Goal: Transaction & Acquisition: Obtain resource

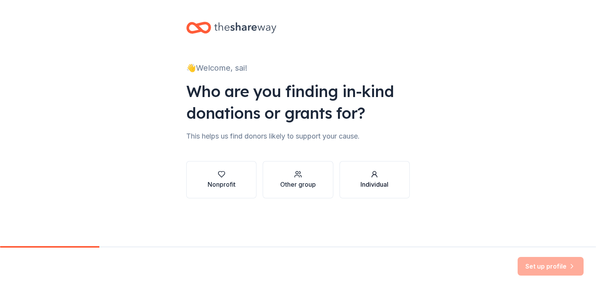
click at [374, 176] on icon "button" at bounding box center [374, 174] width 8 height 8
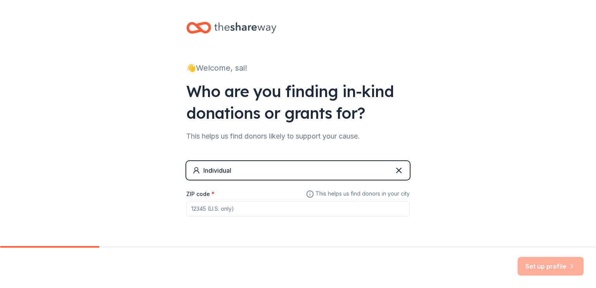
click at [197, 209] on input "ZIP code *" at bounding box center [297, 209] width 223 height 16
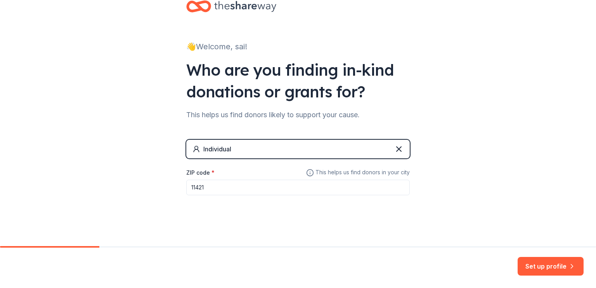
scroll to position [23, 0]
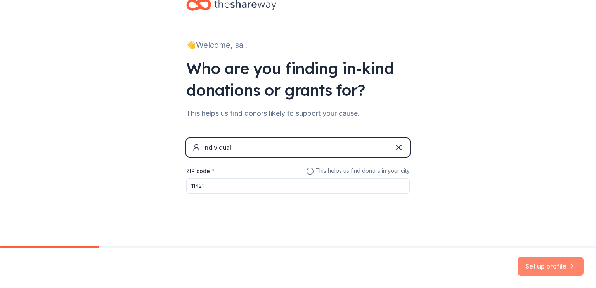
type input "11421"
click at [540, 266] on button "Set up profile" at bounding box center [550, 266] width 66 height 19
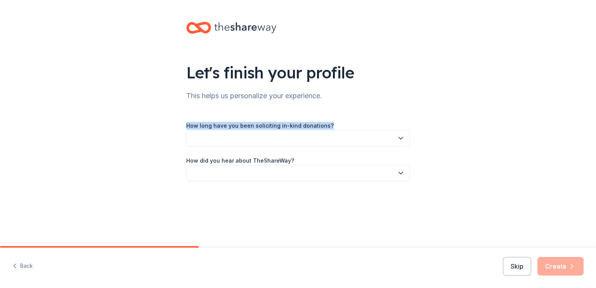
drag, startPoint x: 183, startPoint y: 121, endPoint x: 334, endPoint y: 126, distance: 150.2
click at [334, 126] on div "Let's finish your profile This helps us personalize your experience. How long h…" at bounding box center [298, 109] width 248 height 218
copy label "How long have you been soliciting in-kind donations?"
click at [334, 126] on div "How long have you been soliciting in-kind donations?" at bounding box center [297, 134] width 223 height 26
click at [403, 137] on icon "button" at bounding box center [401, 138] width 8 height 8
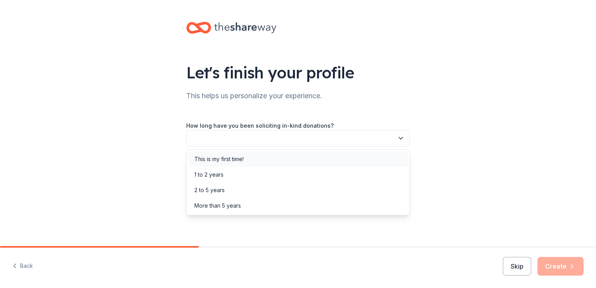
click at [253, 156] on div "This is my first time!" at bounding box center [298, 159] width 220 height 16
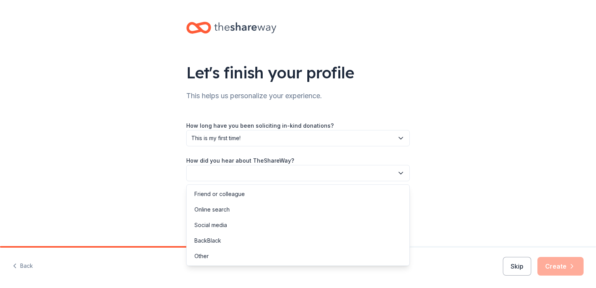
click at [398, 173] on icon "button" at bounding box center [401, 173] width 8 height 8
click at [268, 208] on div "Online search" at bounding box center [298, 210] width 220 height 16
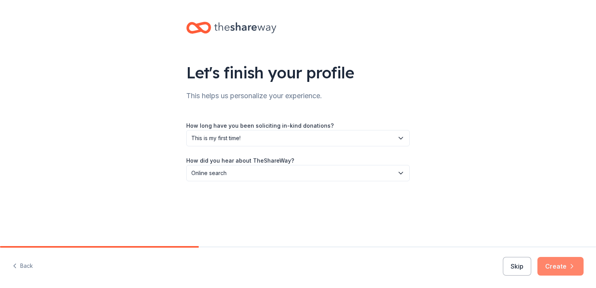
click at [560, 265] on button "Create" at bounding box center [560, 266] width 46 height 19
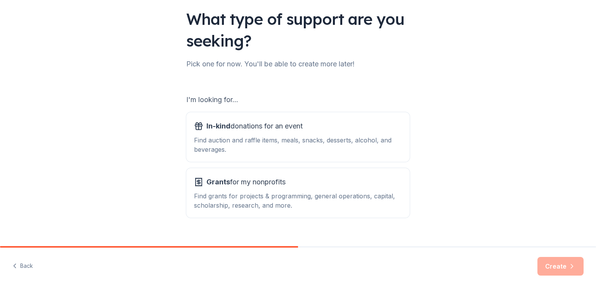
scroll to position [67, 0]
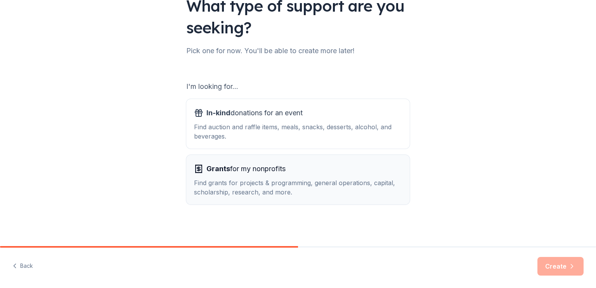
click at [267, 189] on div "Find grants for projects & programming, general operations, capital, scholarshi…" at bounding box center [298, 187] width 208 height 19
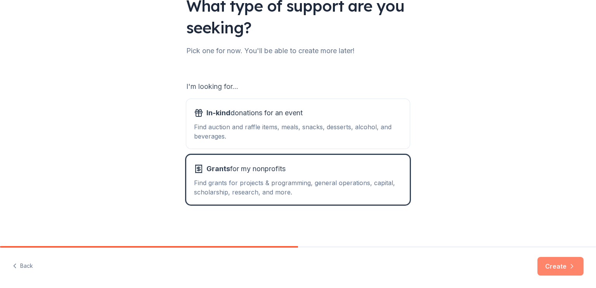
click at [550, 267] on button "Create" at bounding box center [560, 266] width 46 height 19
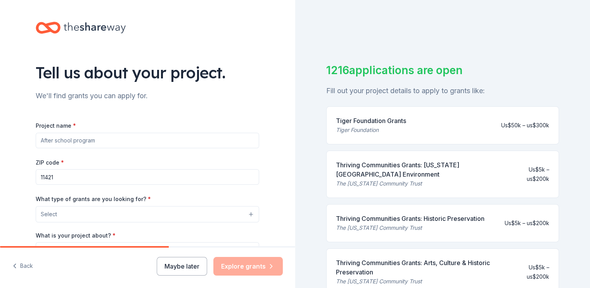
click at [42, 140] on input "Project name *" at bounding box center [147, 141] width 223 height 16
click at [102, 141] on input "The New Burmese [DEMOGRAPHIC_DATA] translation" at bounding box center [147, 141] width 223 height 16
click at [132, 140] on input "The New Burmese [DEMOGRAPHIC_DATA] Translation" at bounding box center [147, 141] width 223 height 16
type input "The New Burmese [DEMOGRAPHIC_DATA] Translation to transform [GEOGRAPHIC_DATA]"
click at [248, 214] on button "Select" at bounding box center [147, 214] width 223 height 16
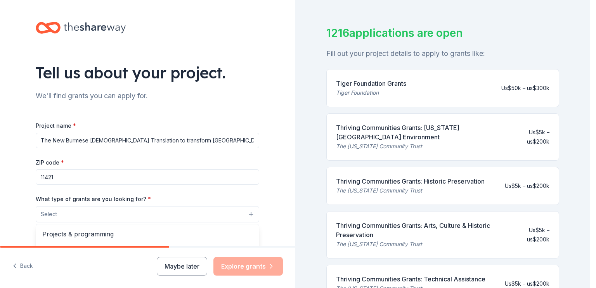
drag, startPoint x: 586, startPoint y: 69, endPoint x: 574, endPoint y: 87, distance: 21.8
click at [583, 86] on div "Tell us about your project. We'll find grants you can apply for. Project name *…" at bounding box center [295, 144] width 590 height 288
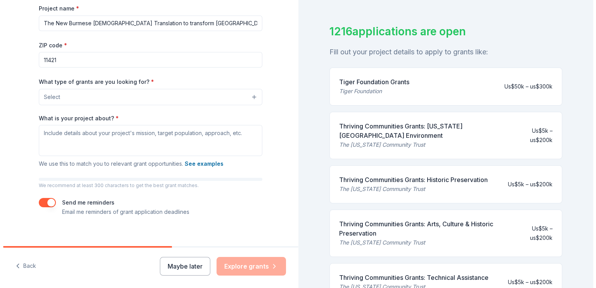
scroll to position [125, 0]
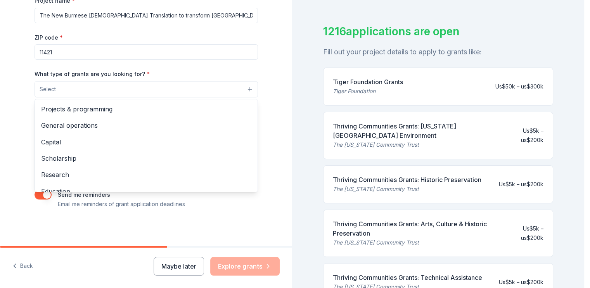
click at [248, 88] on button "Select" at bounding box center [146, 89] width 223 height 16
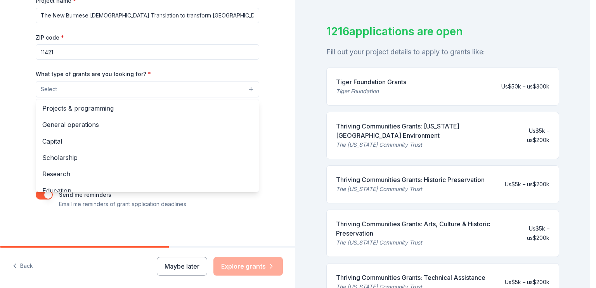
scroll to position [0, 0]
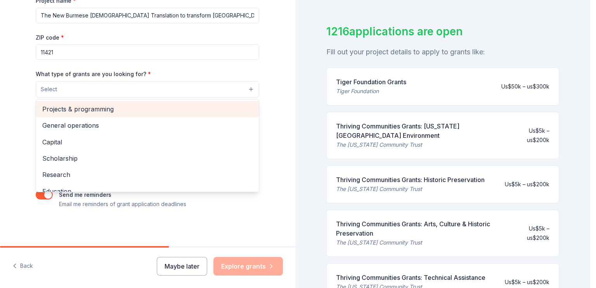
click at [144, 109] on span "Projects & programming" at bounding box center [147, 109] width 210 height 10
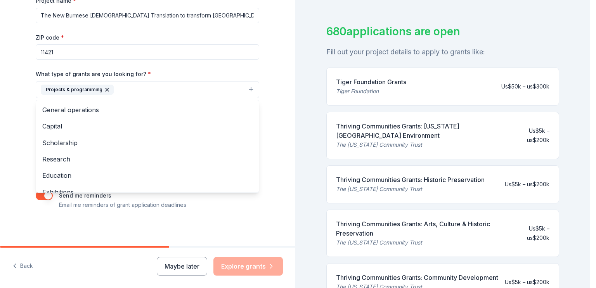
click at [271, 90] on div "Tell us about your project. We'll find grants you can apply for. Project name *…" at bounding box center [147, 61] width 295 height 372
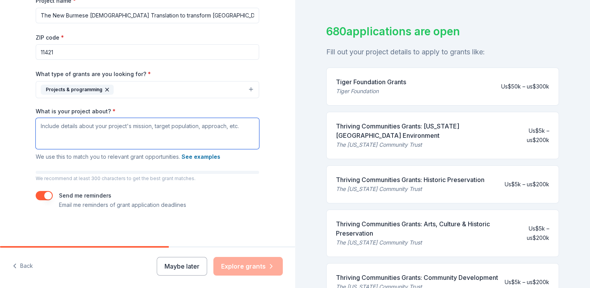
click at [43, 126] on textarea "What is your project about? *" at bounding box center [147, 133] width 223 height 31
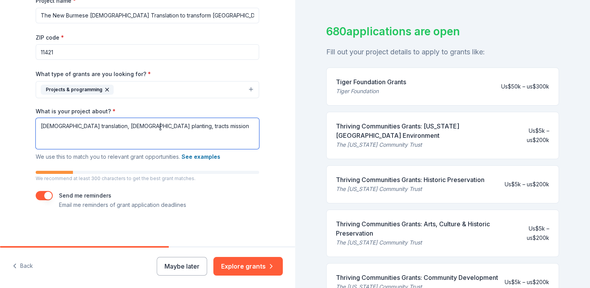
click at [78, 125] on textarea "[DEMOGRAPHIC_DATA] translation, [DEMOGRAPHIC_DATA] planting, tracts mission" at bounding box center [147, 133] width 223 height 31
click at [141, 128] on textarea "[DEMOGRAPHIC_DATA] translation mission, [DEMOGRAPHIC_DATA] planting, tracts mis…" at bounding box center [147, 133] width 223 height 31
click at [205, 128] on textarea "[DEMOGRAPHIC_DATA] translation mission, [DEMOGRAPHIC_DATA] planting mission, tr…" at bounding box center [147, 133] width 223 height 31
click at [183, 126] on textarea "[DEMOGRAPHIC_DATA] translation mission, [DEMOGRAPHIC_DATA] planting mission, tr…" at bounding box center [147, 133] width 223 height 31
click at [167, 126] on textarea "[DEMOGRAPHIC_DATA] translation mission, [DEMOGRAPHIC_DATA] planting mission, tr…" at bounding box center [147, 133] width 223 height 31
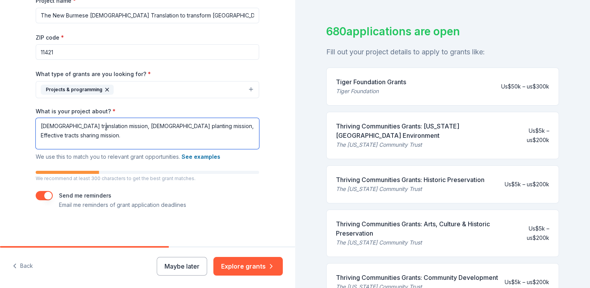
click at [106, 125] on textarea "[DEMOGRAPHIC_DATA] translation mission, [DEMOGRAPHIC_DATA] planting mission, Ef…" at bounding box center [147, 133] width 223 height 31
type textarea "[DEMOGRAPHIC_DATA] translation mission, [DEMOGRAPHIC_DATA] planting mission, Ef…"
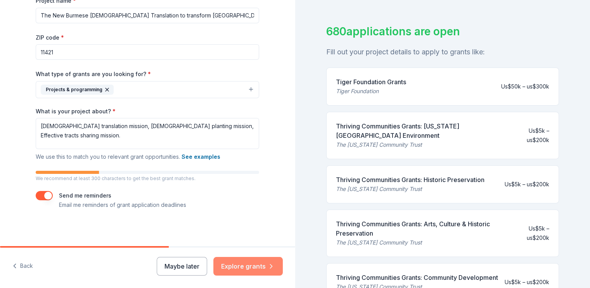
click at [245, 264] on button "Explore grants" at bounding box center [247, 266] width 69 height 19
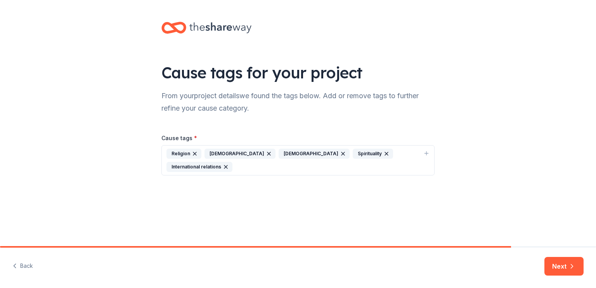
click at [180, 153] on div "Religion" at bounding box center [183, 154] width 35 height 10
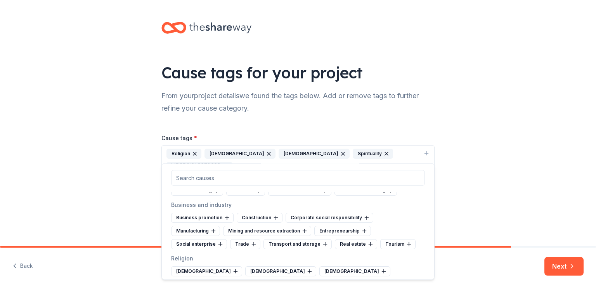
scroll to position [2627, 0]
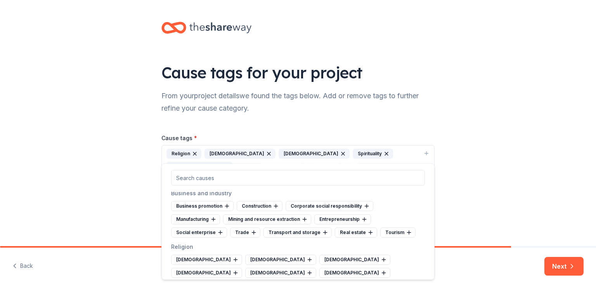
click at [279, 281] on div "Interfaith" at bounding box center [279, 286] width 36 height 10
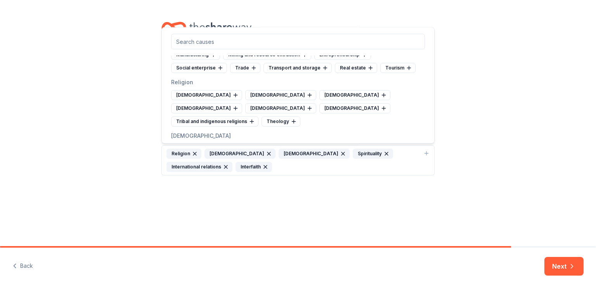
scroll to position [2658, 0]
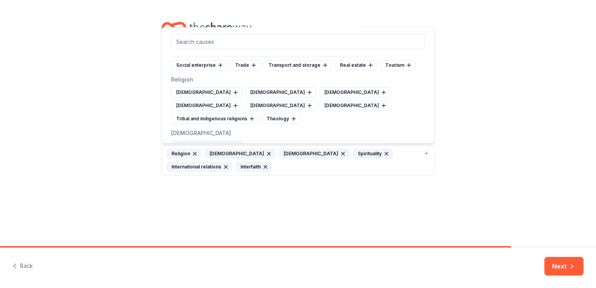
click at [194, 141] on div "[DEMOGRAPHIC_DATA]" at bounding box center [206, 146] width 71 height 10
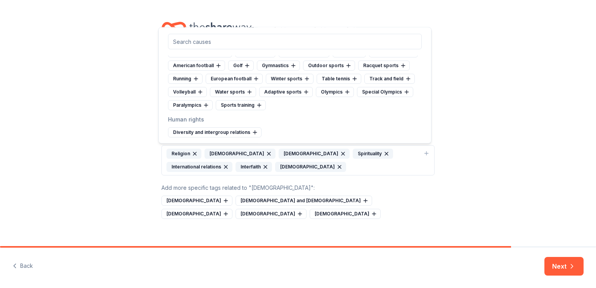
scroll to position [2901, 0]
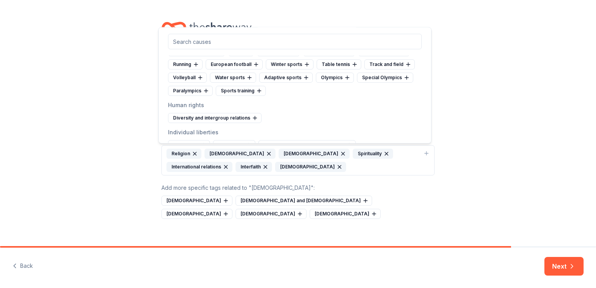
click at [202, 153] on div "Freedom from slavery" at bounding box center [202, 158] width 68 height 10
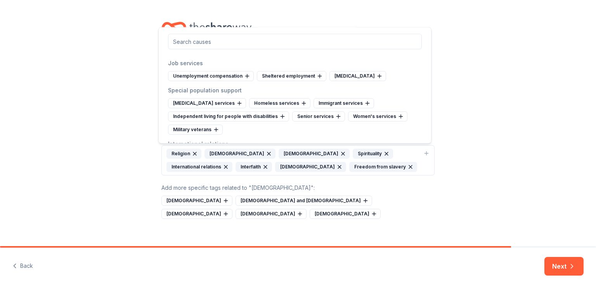
scroll to position [3429, 0]
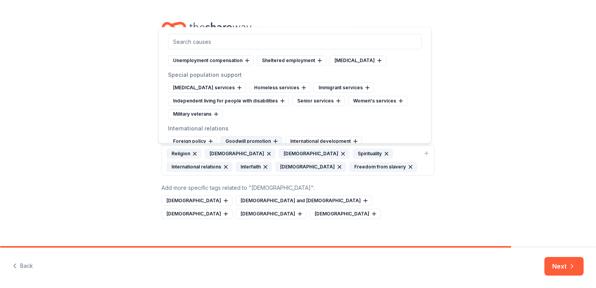
click at [249, 136] on div "Goodwill promotion" at bounding box center [251, 141] width 62 height 10
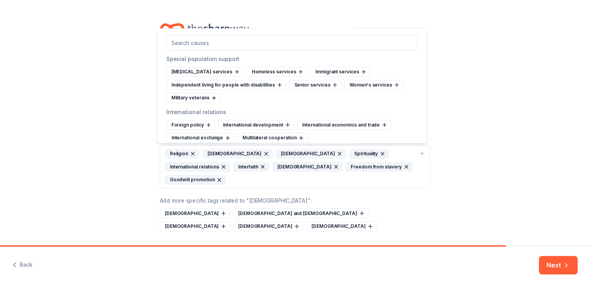
scroll to position [3451, 0]
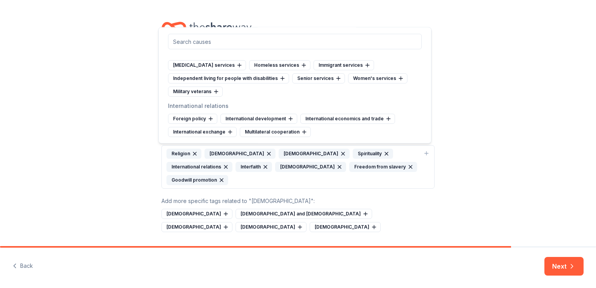
click at [285, 154] on div "Conflict resolution and peacebuilding" at bounding box center [268, 159] width 102 height 10
click at [278, 154] on div "Conflict and atrocities prevention" at bounding box center [263, 159] width 93 height 10
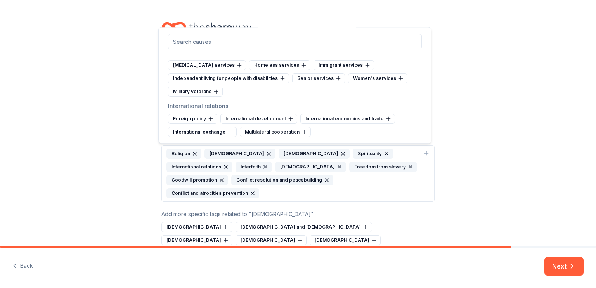
click at [456, 164] on div "Cause tags for your project From your project details we found the tags below. …" at bounding box center [298, 141] width 596 height 282
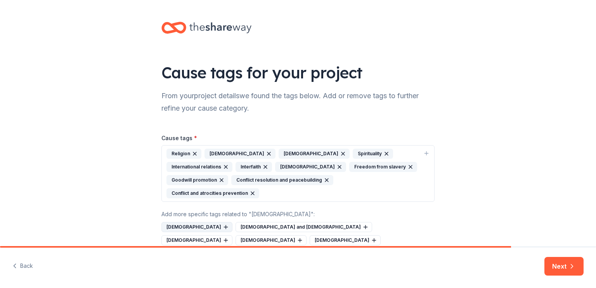
click at [170, 222] on div "[DEMOGRAPHIC_DATA]" at bounding box center [196, 227] width 71 height 10
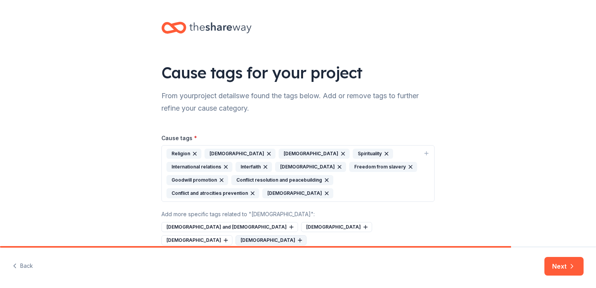
click at [306, 235] on div "[DEMOGRAPHIC_DATA]" at bounding box center [270, 240] width 71 height 10
click at [557, 264] on button "Next" at bounding box center [563, 266] width 39 height 19
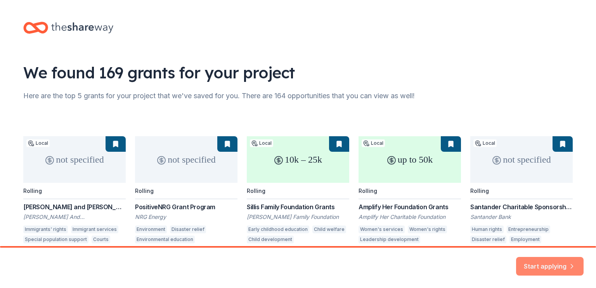
click at [545, 264] on button "Start applying" at bounding box center [549, 262] width 67 height 19
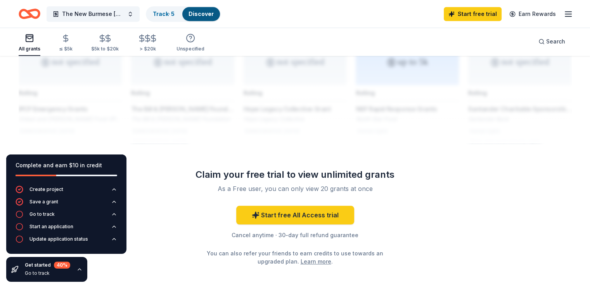
scroll to position [657, 0]
click at [300, 207] on link "Start free All Access trial" at bounding box center [295, 214] width 118 height 19
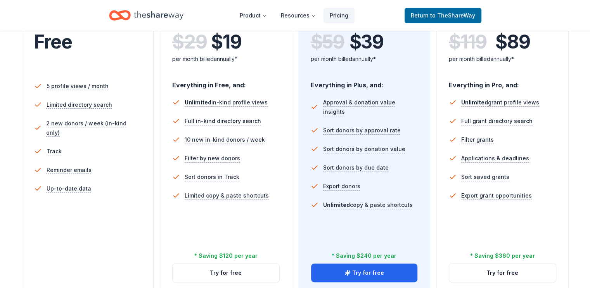
scroll to position [192, 0]
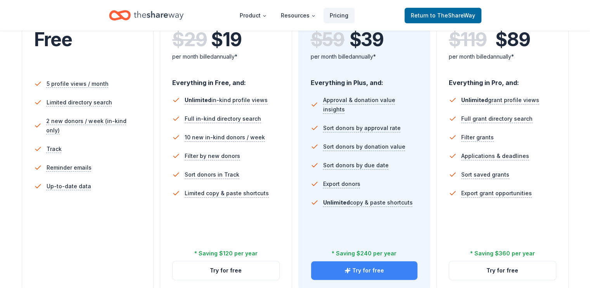
click at [353, 261] on button "Try for free" at bounding box center [364, 270] width 107 height 19
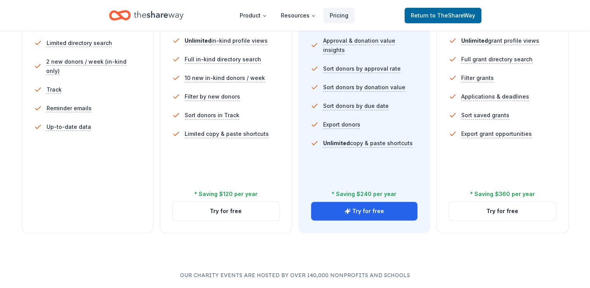
scroll to position [268, 0]
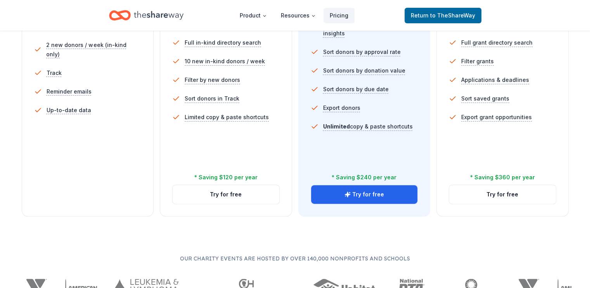
click at [92, 159] on div "Free Current Come see what we're all about. Free 5 profile views / month Limite…" at bounding box center [88, 57] width 132 height 318
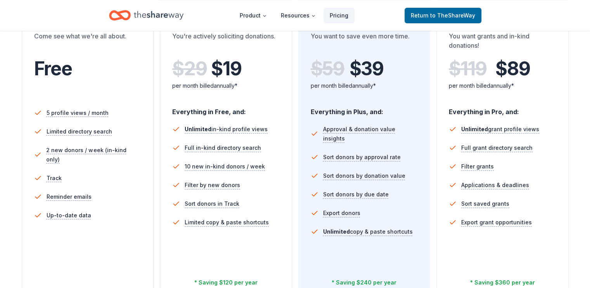
scroll to position [0, 0]
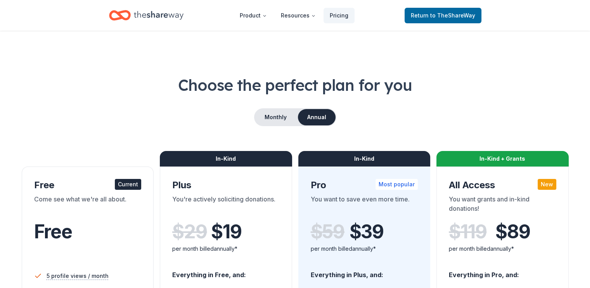
click at [136, 182] on div "Current" at bounding box center [128, 184] width 26 height 11
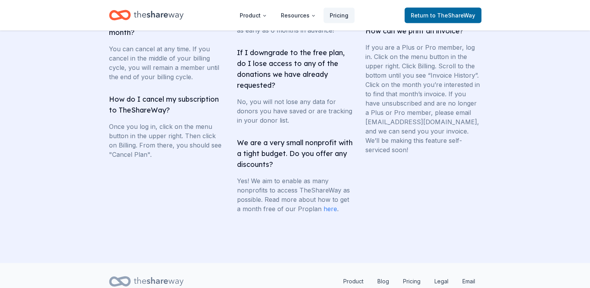
scroll to position [1552, 0]
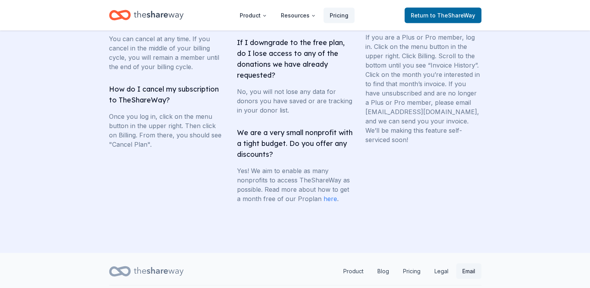
click at [470, 263] on link "Email" at bounding box center [468, 271] width 25 height 16
click at [465, 263] on link "Email" at bounding box center [468, 271] width 25 height 16
click at [467, 263] on link "Email" at bounding box center [468, 271] width 25 height 16
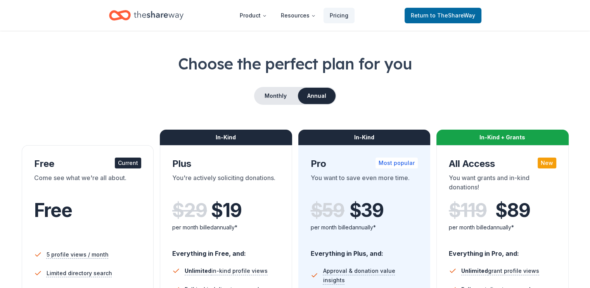
scroll to position [0, 0]
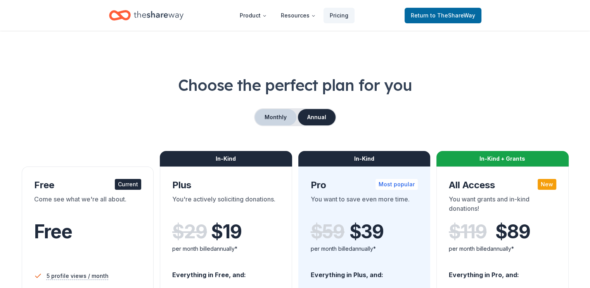
click at [277, 114] on button "Monthly" at bounding box center [276, 117] width 42 height 16
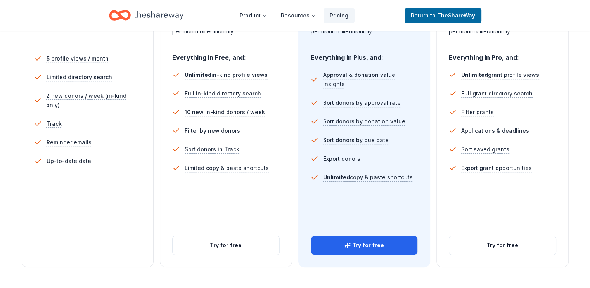
scroll to position [220, 0]
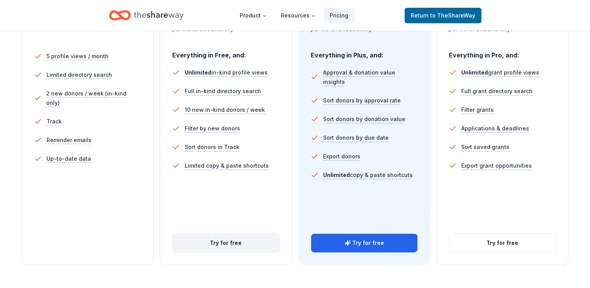
click at [238, 234] on button "Try for free" at bounding box center [226, 243] width 107 height 19
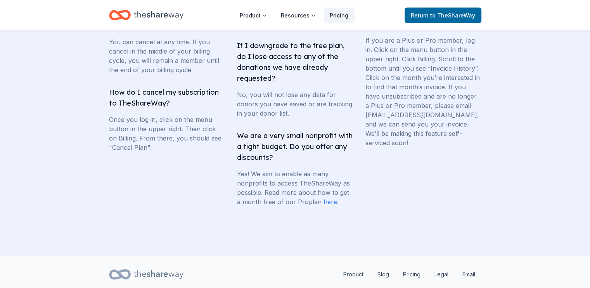
scroll to position [1552, 0]
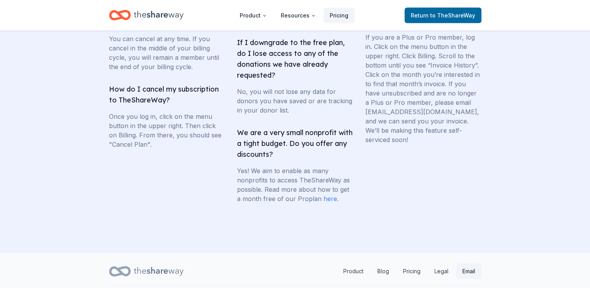
click at [468, 263] on link "Email" at bounding box center [468, 271] width 25 height 16
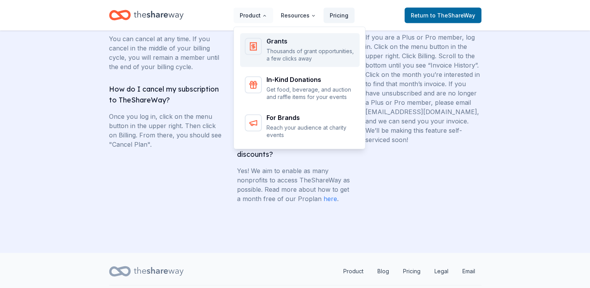
click at [277, 51] on p "Thousands of grant opportunities, a few clicks away" at bounding box center [310, 54] width 88 height 15
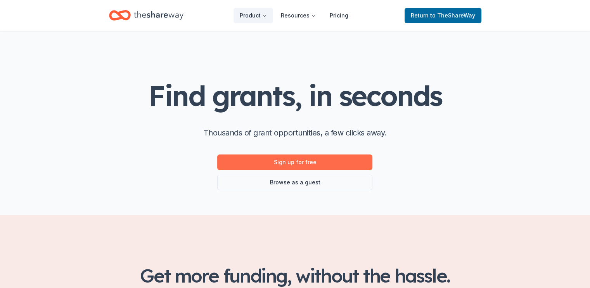
click at [313, 161] on link "Sign up for free" at bounding box center [294, 162] width 155 height 16
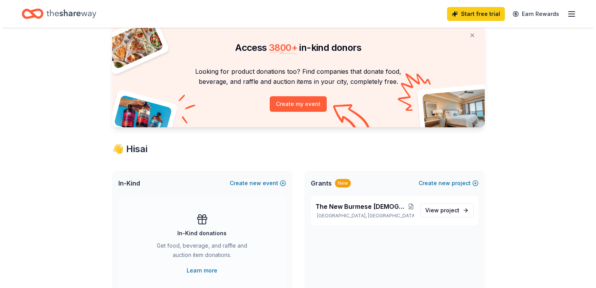
scroll to position [26, 0]
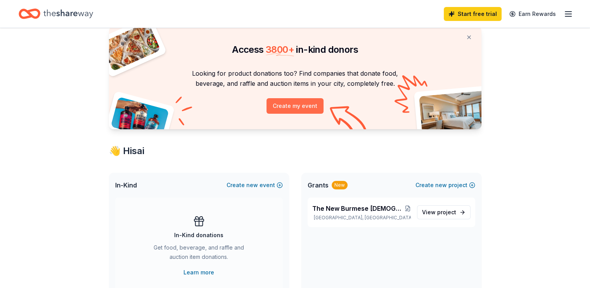
click at [291, 106] on button "Create my event" at bounding box center [294, 106] width 57 height 16
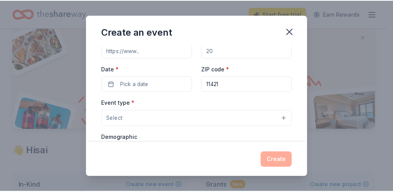
scroll to position [0, 0]
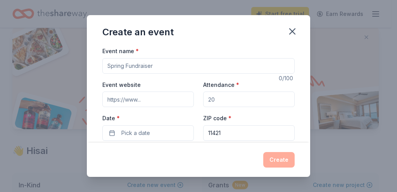
click at [107, 65] on input "Event name *" at bounding box center [198, 66] width 192 height 16
click at [293, 36] on icon "button" at bounding box center [292, 31] width 11 height 11
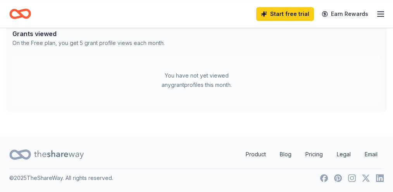
scroll to position [447, 0]
click at [368, 152] on link "Email" at bounding box center [371, 155] width 25 height 16
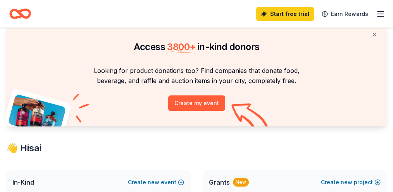
scroll to position [0, 0]
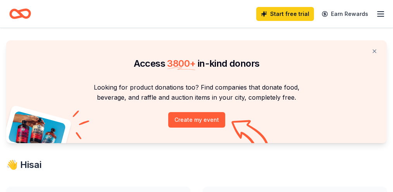
click at [377, 14] on icon "button" at bounding box center [380, 13] width 9 height 9
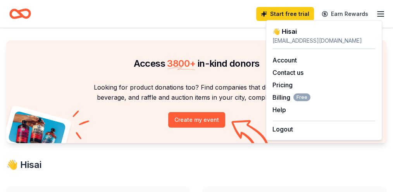
click at [216, 17] on div "Start free trial Earn Rewards" at bounding box center [196, 14] width 375 height 18
